Goal: Task Accomplishment & Management: Manage account settings

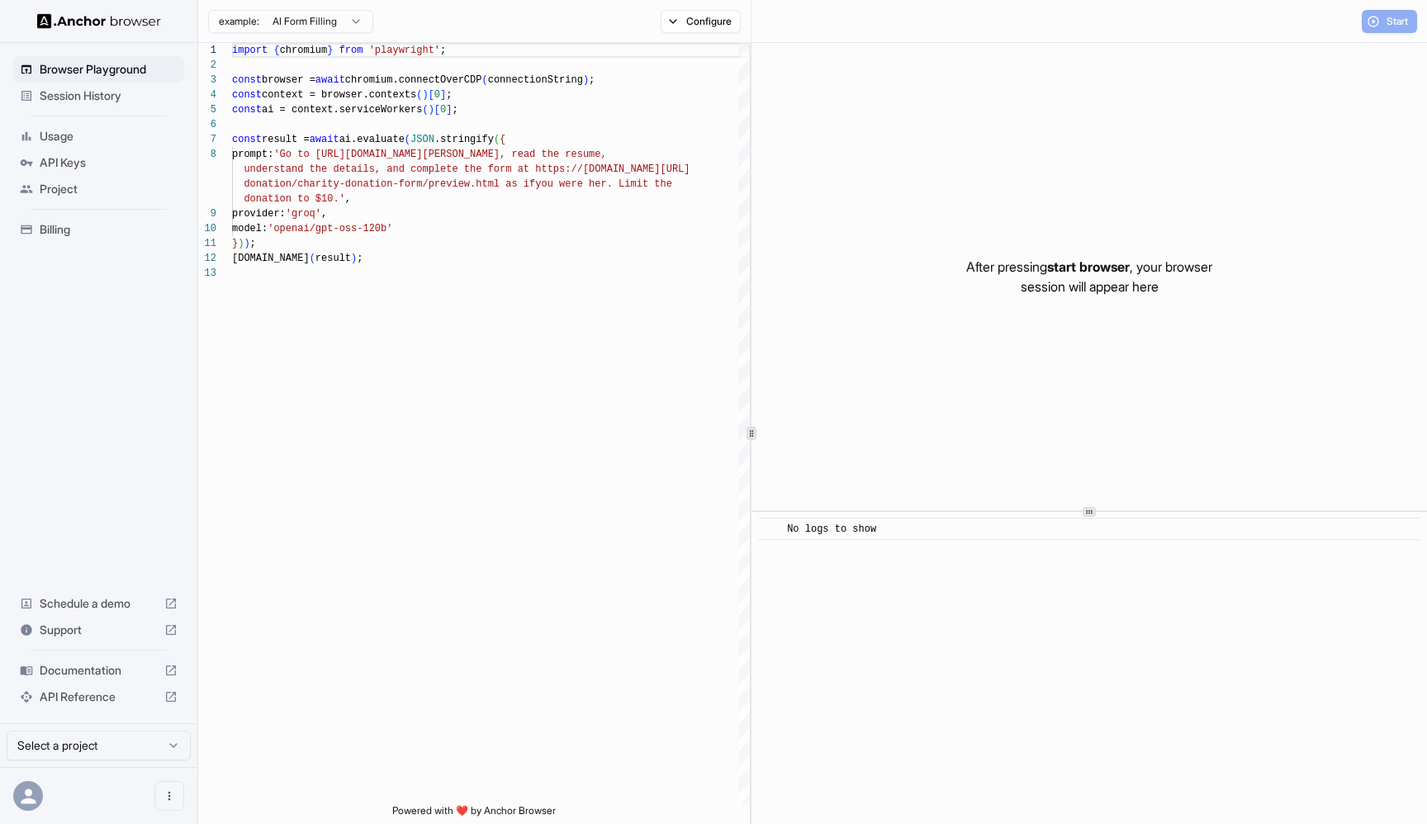
scroll to position [104, 0]
click at [83, 104] on div "Session History" at bounding box center [98, 96] width 171 height 26
click at [59, 107] on div "Session History" at bounding box center [98, 96] width 171 height 26
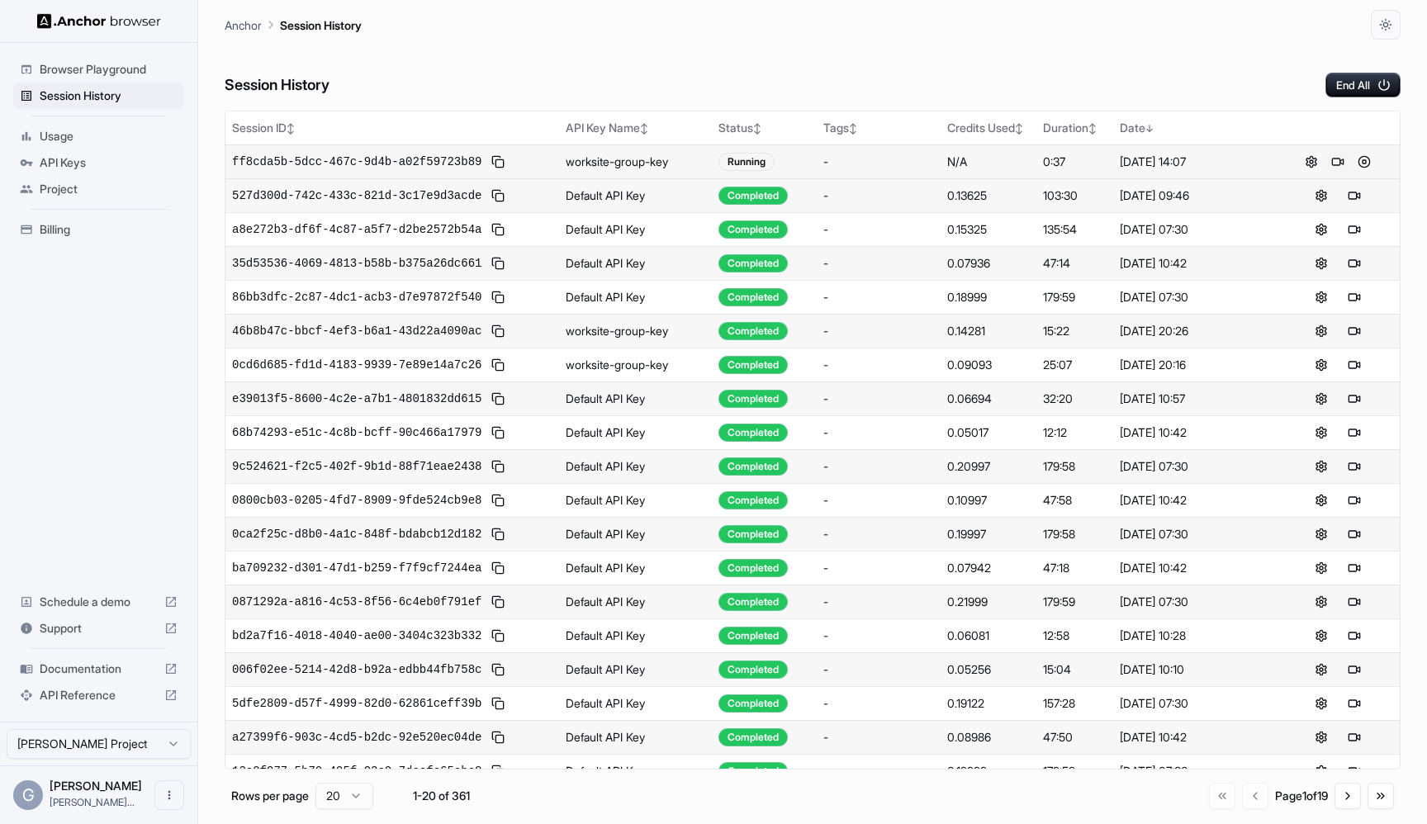
click at [1337, 159] on button at bounding box center [1338, 162] width 20 height 20
click at [901, 67] on div "Session History End All" at bounding box center [813, 69] width 1176 height 58
click at [1334, 159] on button at bounding box center [1338, 162] width 20 height 20
click at [1361, 89] on button "End All" at bounding box center [1362, 85] width 75 height 25
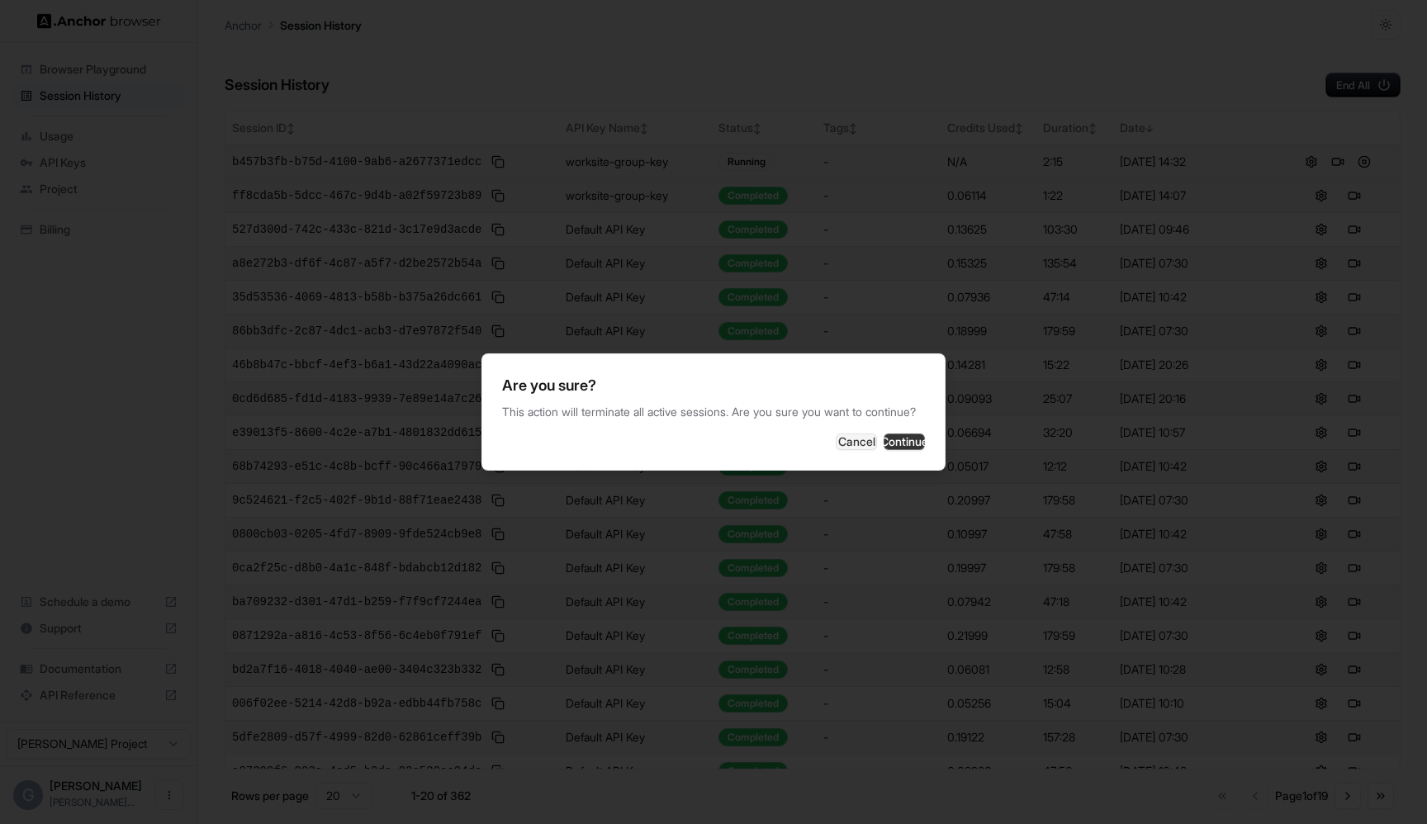
click at [903, 448] on button "Continue" at bounding box center [904, 441] width 41 height 17
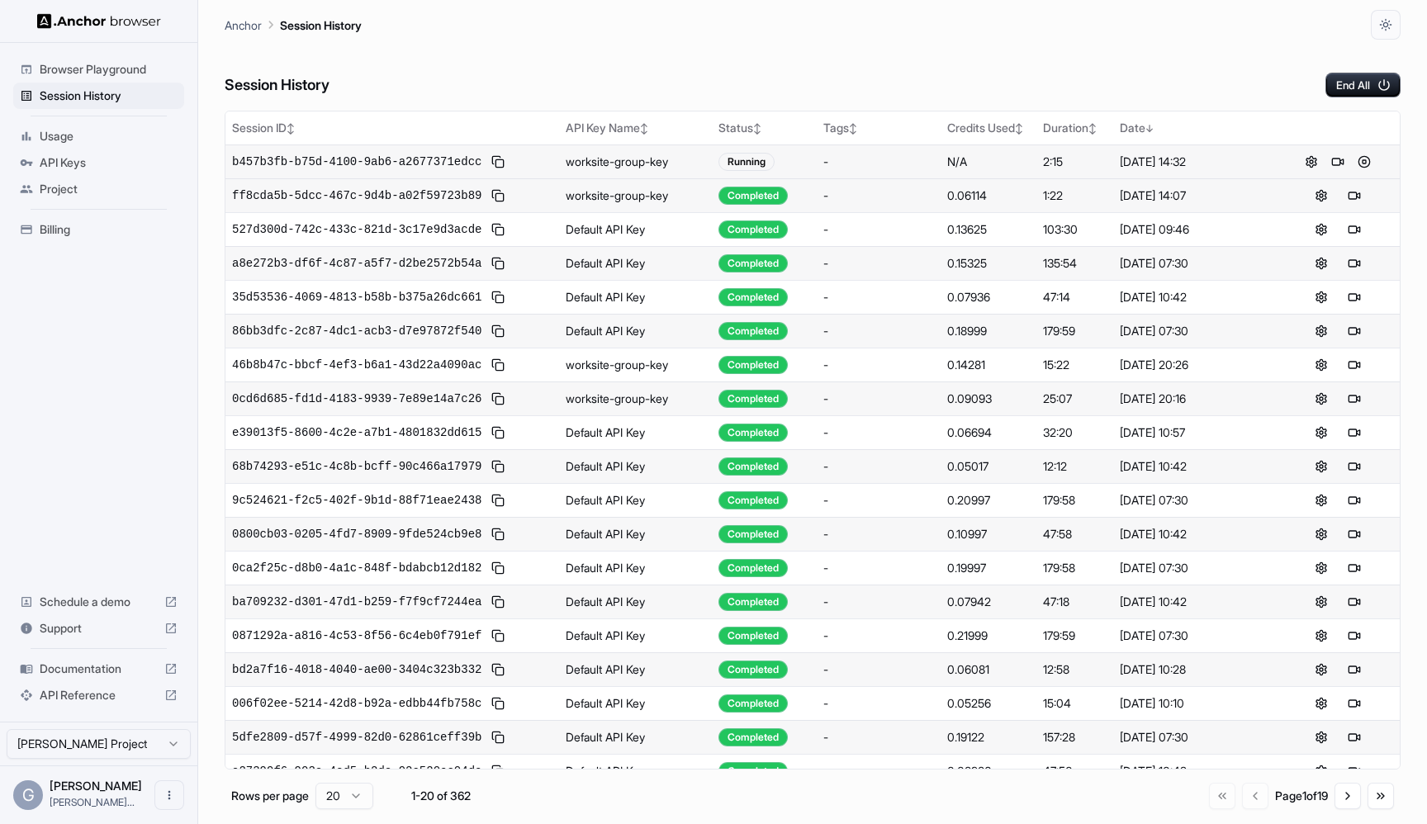
click at [953, 46] on div "Session History End All" at bounding box center [813, 69] width 1176 height 58
click at [852, 31] on div "Anchor Session History" at bounding box center [813, 20] width 1176 height 40
click at [1371, 191] on button at bounding box center [1364, 196] width 20 height 20
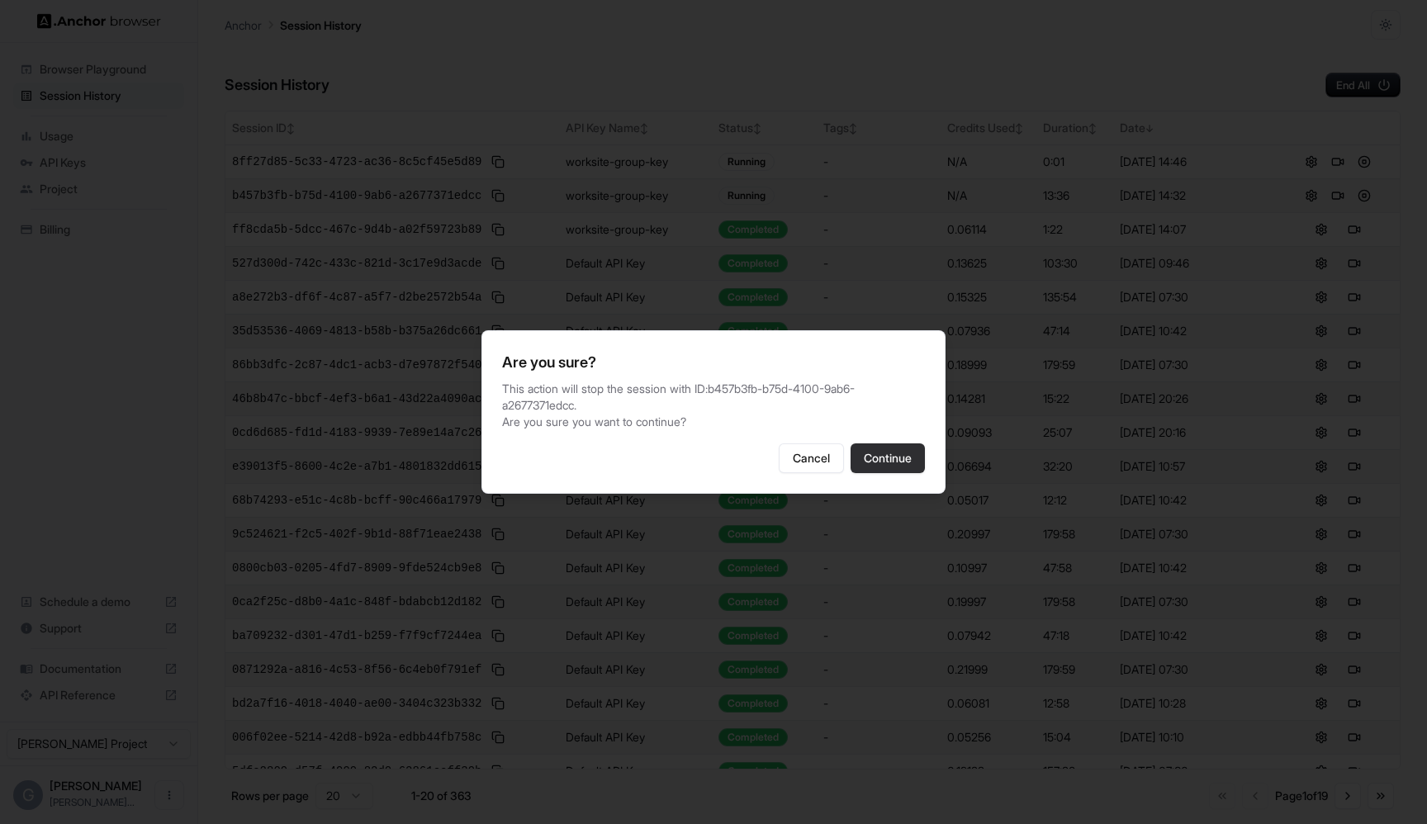
click at [901, 469] on button "Continue" at bounding box center [887, 458] width 74 height 30
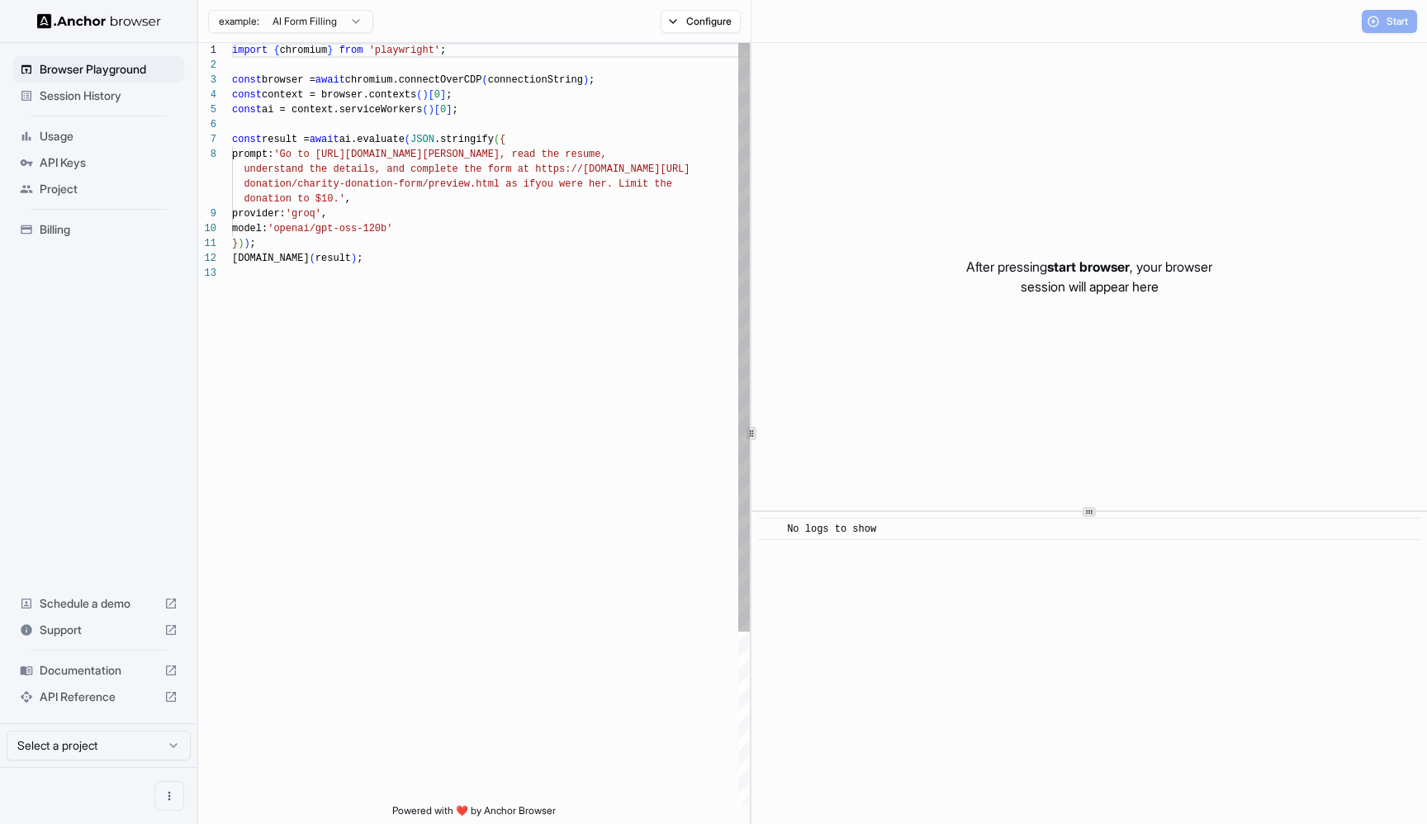
scroll to position [104, 0]
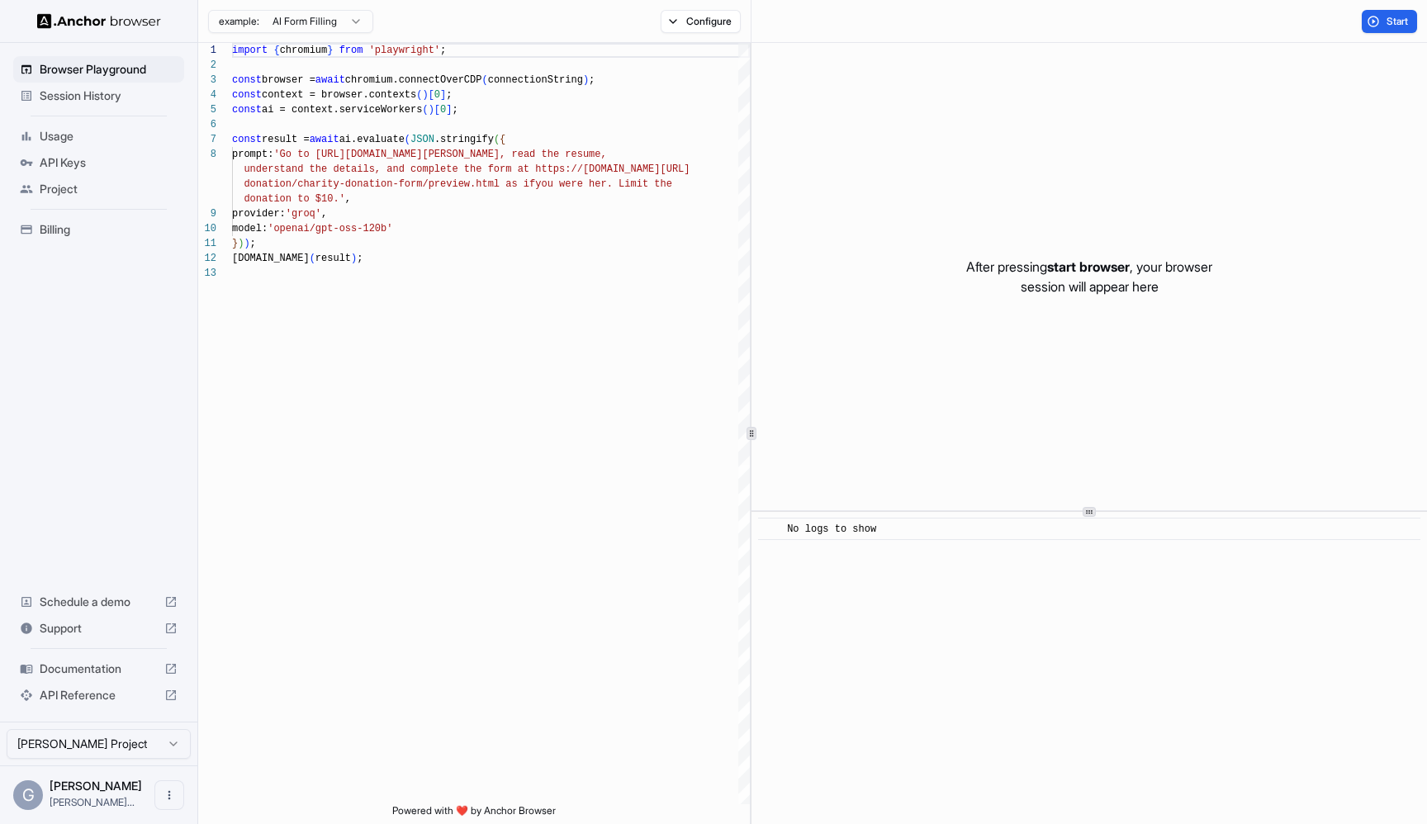
click at [82, 102] on span "Session History" at bounding box center [109, 96] width 138 height 17
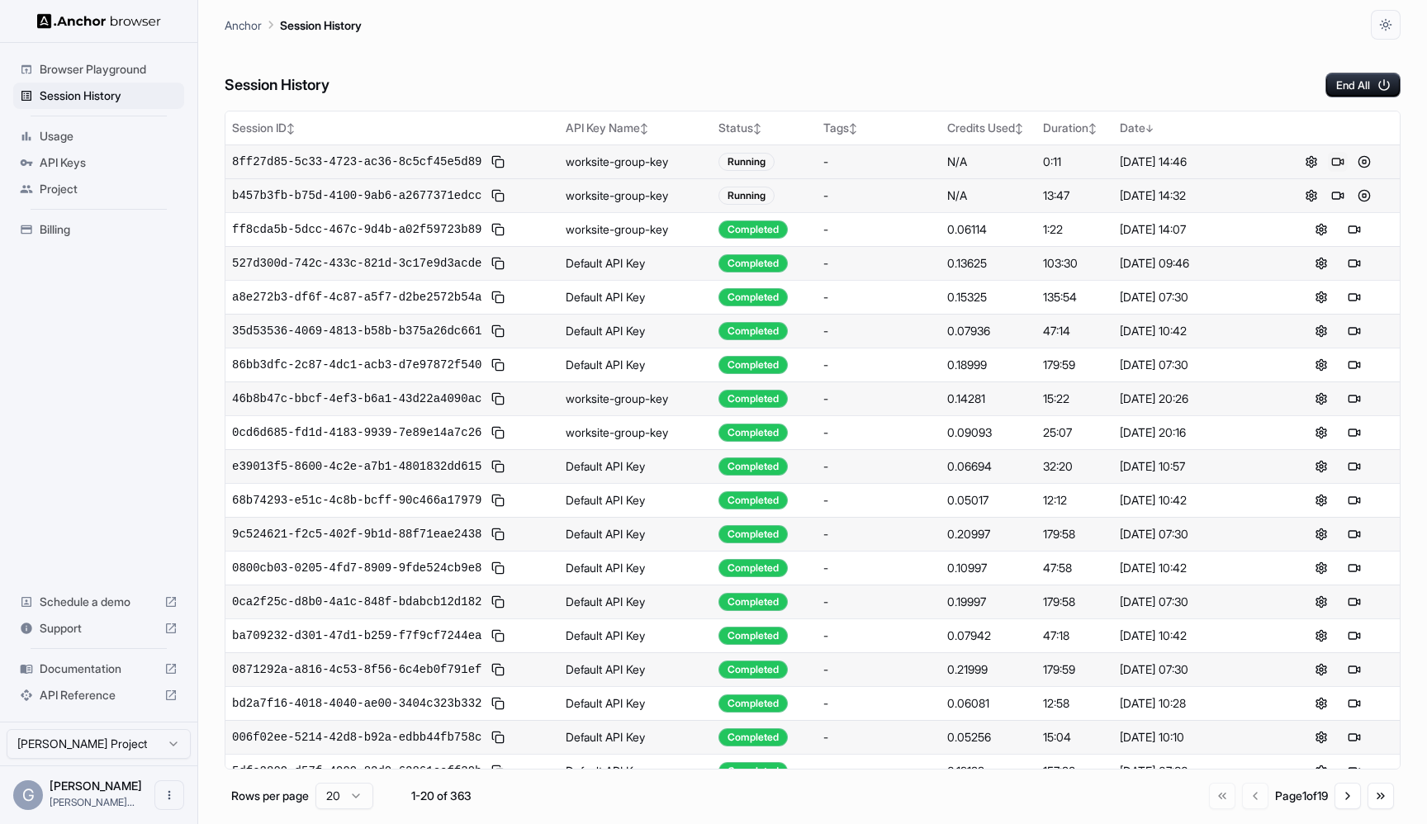
click at [1343, 158] on button at bounding box center [1338, 162] width 20 height 20
click at [1368, 97] on button "End All" at bounding box center [1362, 85] width 75 height 25
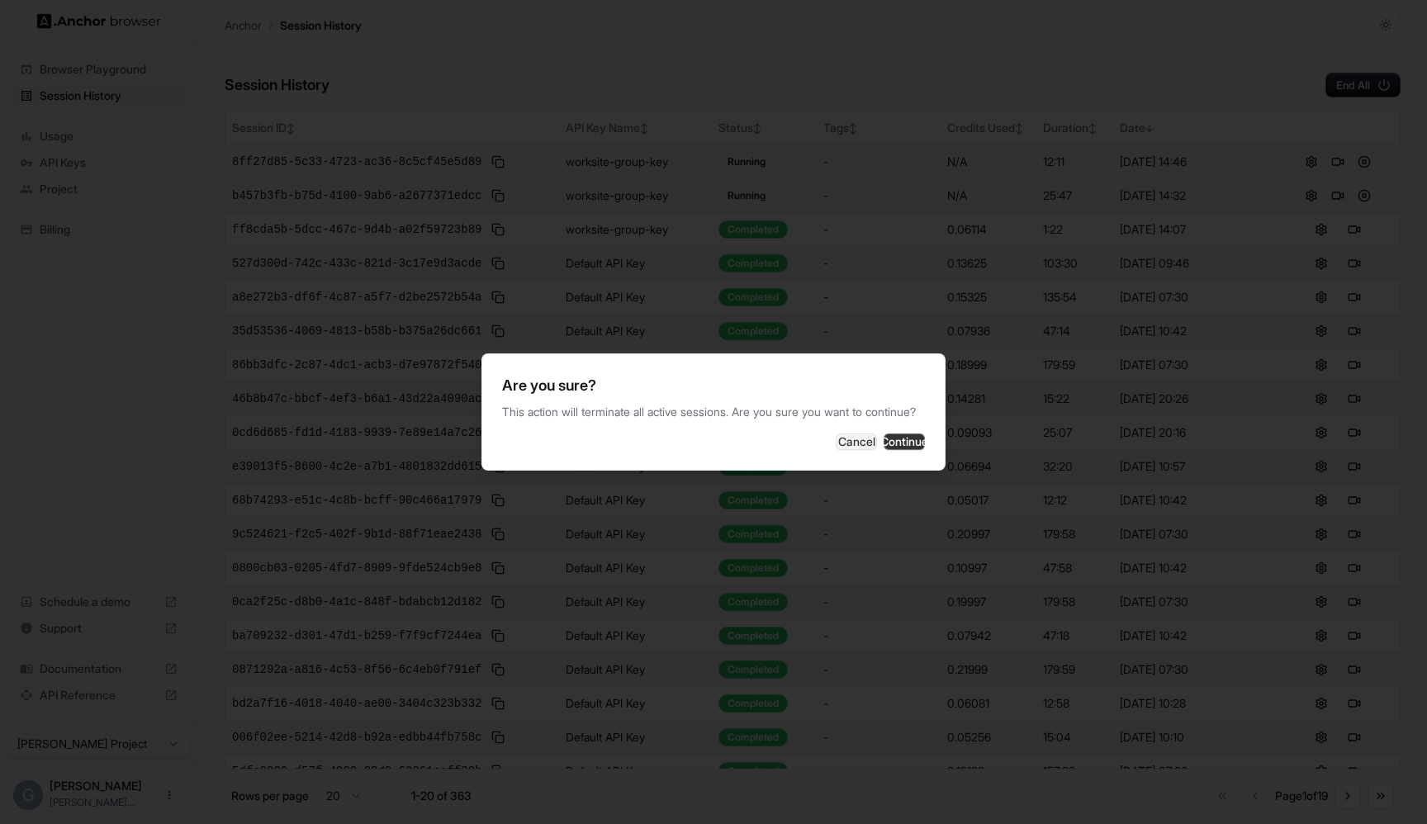
click at [905, 450] on button "Continue" at bounding box center [904, 441] width 41 height 17
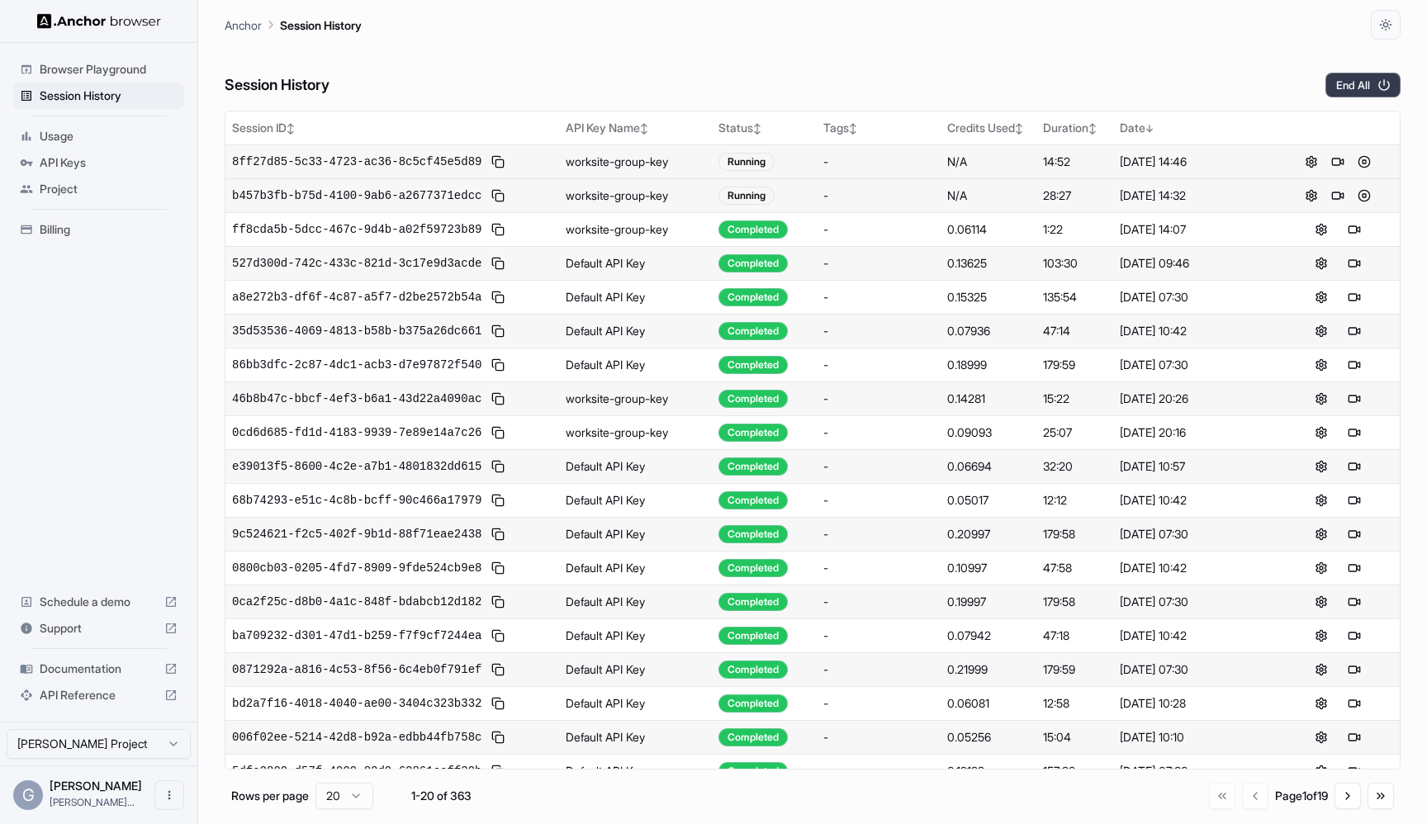
click at [1351, 87] on button "End All" at bounding box center [1362, 85] width 75 height 25
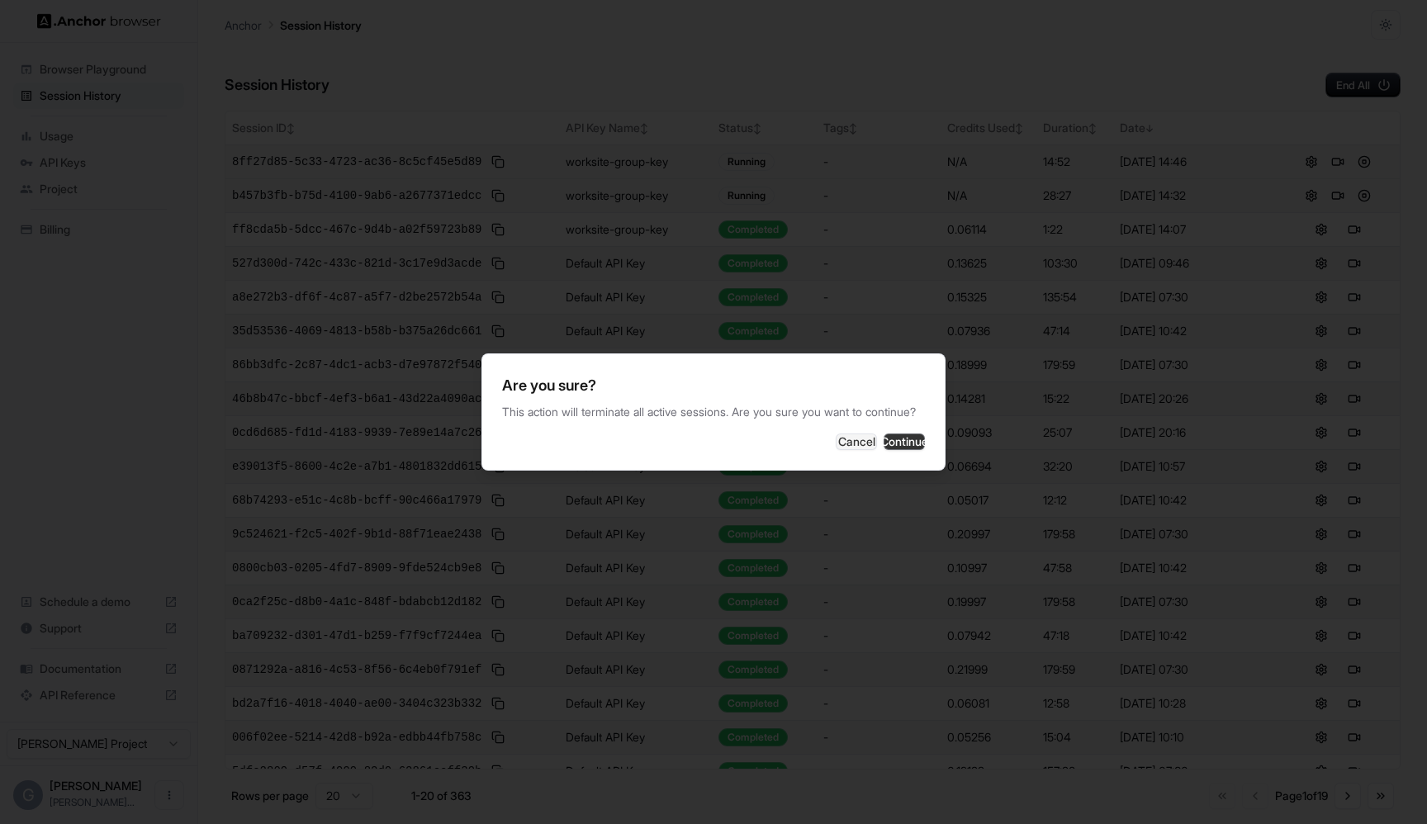
click at [888, 450] on button "Continue" at bounding box center [904, 441] width 41 height 17
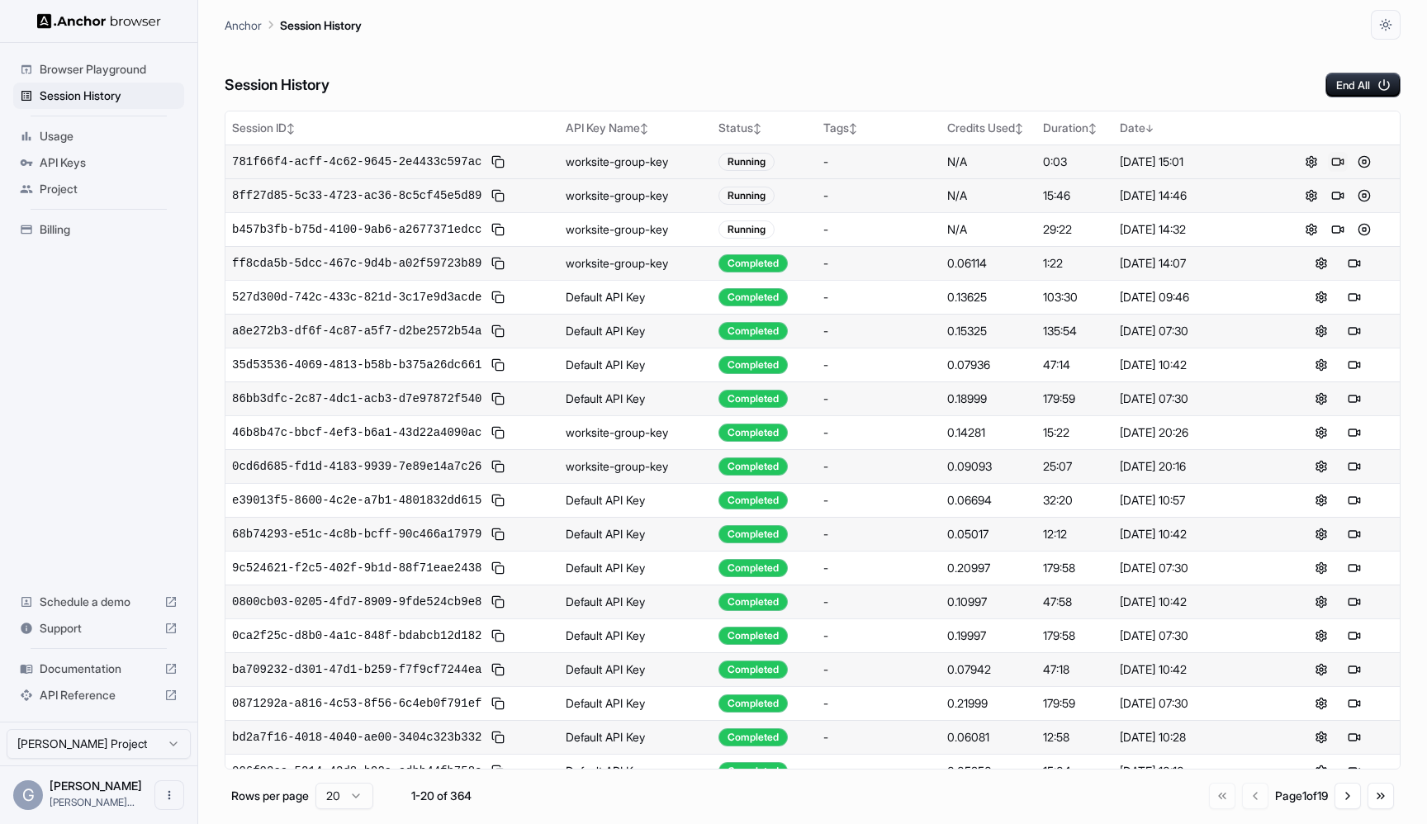
click at [1338, 163] on button at bounding box center [1338, 162] width 20 height 20
